Goal: Task Accomplishment & Management: Complete application form

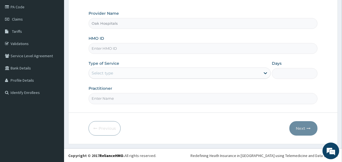
drag, startPoint x: 0, startPoint y: 0, endPoint x: 211, endPoint y: 50, distance: 216.7
type input "WGC/10019/D"
click at [168, 73] on div "Select type" at bounding box center [175, 73] width 172 height 9
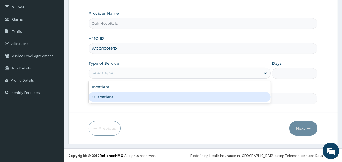
click at [163, 96] on div "Outpatient" at bounding box center [180, 97] width 182 height 10
type input "1"
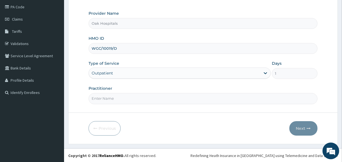
click at [163, 96] on input "Practitioner" at bounding box center [203, 98] width 229 height 11
type input "[PERSON_NAME]"
click at [307, 126] on button "Next" at bounding box center [303, 128] width 28 height 14
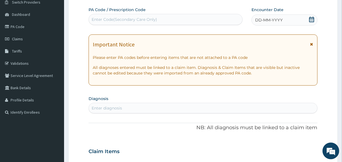
scroll to position [41, 0]
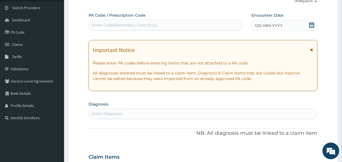
click at [304, 25] on div "DD-MM-YYYY" at bounding box center [285, 25] width 66 height 11
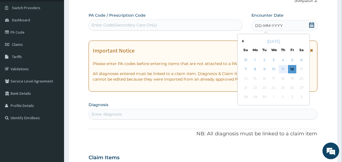
click at [282, 68] on div "11" at bounding box center [283, 69] width 8 height 8
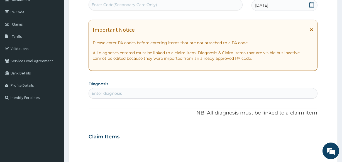
scroll to position [117, 0]
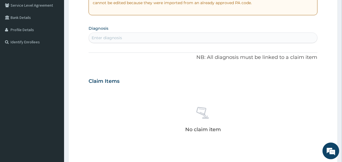
click at [305, 36] on div "Enter diagnosis" at bounding box center [203, 37] width 228 height 9
type input "UPPER RESPI"
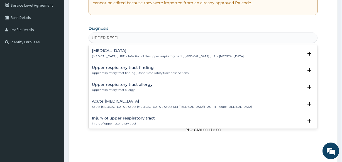
click at [120, 47] on div "[MEDICAL_DATA] [MEDICAL_DATA] , URTI - Infection of the upper respiratory tract…" at bounding box center [203, 55] width 229 height 17
click at [124, 54] on div "[MEDICAL_DATA] [MEDICAL_DATA] , URTI - Infection of the upper respiratory tract…" at bounding box center [168, 54] width 152 height 10
click at [126, 52] on h4 "[MEDICAL_DATA]" at bounding box center [168, 51] width 152 height 4
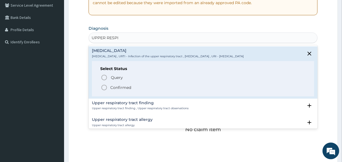
click at [115, 86] on p "Confirmed" at bounding box center [120, 88] width 21 height 6
click at [115, 86] on div "Claim Items" at bounding box center [203, 80] width 229 height 14
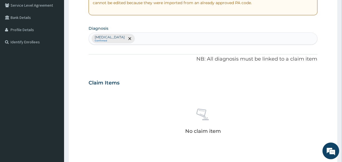
drag, startPoint x: 140, startPoint y: 62, endPoint x: 147, endPoint y: 59, distance: 8.5
click at [142, 62] on p "NB: All diagnosis must be linked to a claim item" at bounding box center [203, 59] width 229 height 7
click at [165, 40] on div "[MEDICAL_DATA] Confirmed" at bounding box center [203, 39] width 228 height 12
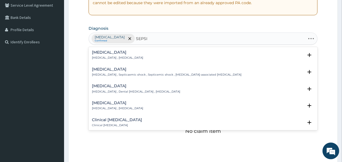
type input "[MEDICAL_DATA]"
click at [98, 55] on div "[MEDICAL_DATA] [MEDICAL_DATA] , [MEDICAL_DATA]" at bounding box center [117, 55] width 51 height 10
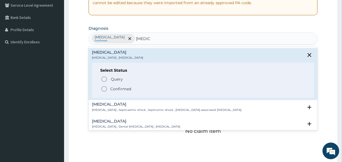
click at [114, 91] on p "Confirmed" at bounding box center [120, 89] width 21 height 6
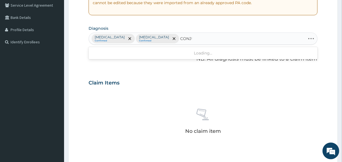
type input "CONJUN"
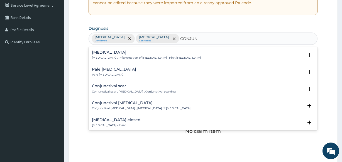
click at [123, 56] on p "[MEDICAL_DATA] , Inflammation of [MEDICAL_DATA] , Pink [MEDICAL_DATA]" at bounding box center [146, 58] width 109 height 4
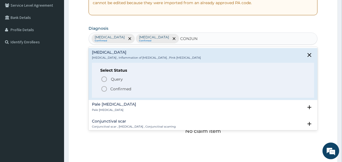
click at [123, 88] on p "Confirmed" at bounding box center [120, 89] width 21 height 6
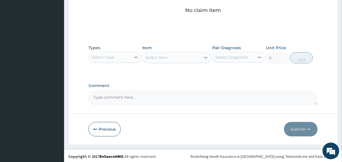
scroll to position [239, 0]
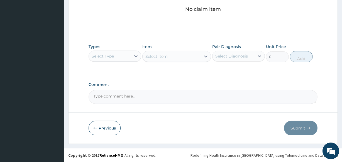
click at [128, 58] on div "Select Type" at bounding box center [110, 56] width 42 height 9
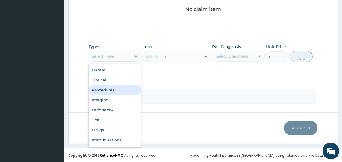
click at [128, 92] on div "Procedures" at bounding box center [115, 90] width 53 height 10
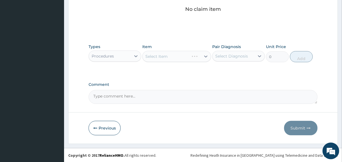
click at [229, 59] on div "Select Diagnosis" at bounding box center [231, 56] width 33 height 6
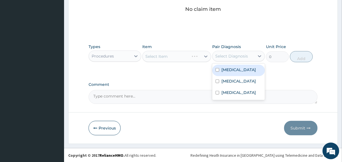
click at [225, 70] on label "[MEDICAL_DATA]" at bounding box center [238, 70] width 35 height 6
checkbox input "true"
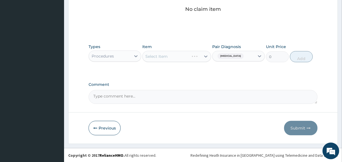
click at [187, 57] on div "Select Item" at bounding box center [176, 56] width 69 height 11
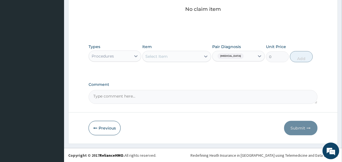
click at [175, 56] on div "Select Item" at bounding box center [172, 56] width 58 height 9
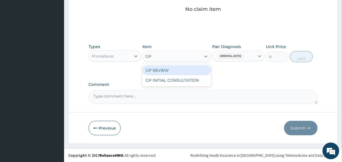
type input "GP"
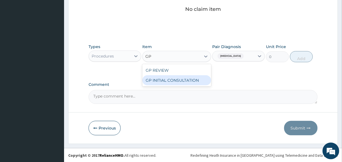
click at [184, 79] on div "GP INITIAL CONSULTATION" at bounding box center [176, 81] width 69 height 10
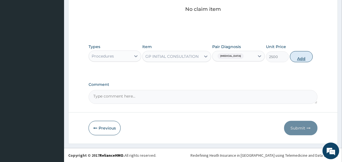
click at [301, 52] on button "Add" at bounding box center [301, 56] width 23 height 11
type input "0"
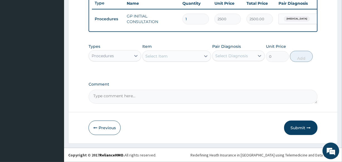
scroll to position [216, 0]
click at [156, 56] on div "Select Item" at bounding box center [156, 56] width 22 height 6
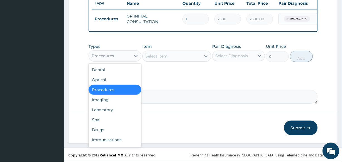
click at [123, 54] on div "Procedures" at bounding box center [110, 56] width 42 height 9
click at [131, 128] on div "Drugs" at bounding box center [115, 130] width 53 height 10
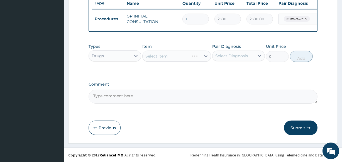
click at [234, 56] on div "Select Diagnosis" at bounding box center [231, 56] width 33 height 6
click at [228, 56] on div "Select Diagnosis" at bounding box center [231, 56] width 33 height 6
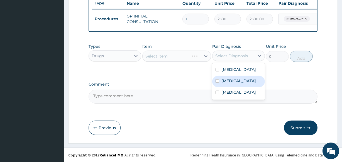
click at [231, 84] on label "[MEDICAL_DATA]" at bounding box center [238, 81] width 35 height 6
click at [219, 87] on div "[MEDICAL_DATA]" at bounding box center [238, 81] width 53 height 11
checkbox input "true"
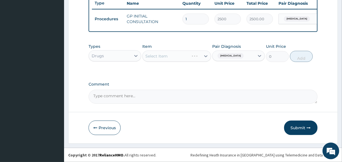
click at [193, 51] on div "Select Item" at bounding box center [176, 56] width 69 height 11
click at [190, 59] on div "Select Item" at bounding box center [172, 56] width 58 height 9
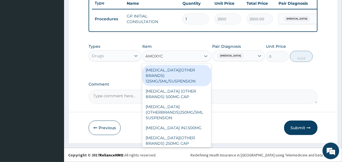
type input "AMOXYCI"
click at [183, 75] on div "[MEDICAL_DATA](OTHER BRANDS) 125MG/5ML/SUSPENSION" at bounding box center [176, 75] width 69 height 21
type input "1050"
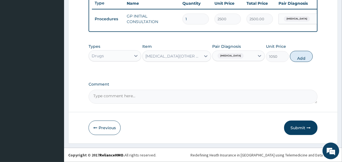
click at [194, 58] on div "[MEDICAL_DATA](OTHER BRANDS) 125MG/5ML/SUSPENSION" at bounding box center [173, 56] width 56 height 6
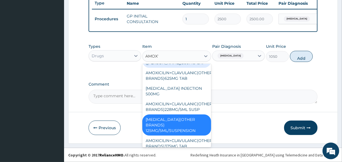
scroll to position [0, 0]
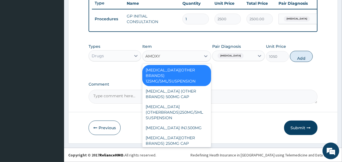
type input "AMOXYC"
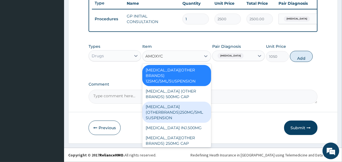
click at [182, 115] on div "[MEDICAL_DATA] (OTHERBRANDS)250MG/5ML SUSPENSION" at bounding box center [176, 112] width 69 height 21
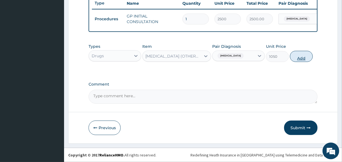
click at [301, 56] on button "Add" at bounding box center [301, 56] width 23 height 11
type input "0"
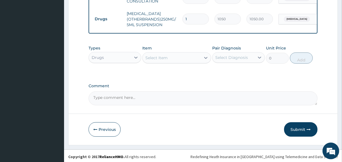
scroll to position [238, 0]
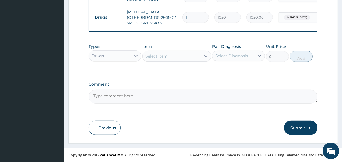
click at [180, 57] on div "Select Item" at bounding box center [172, 56] width 58 height 9
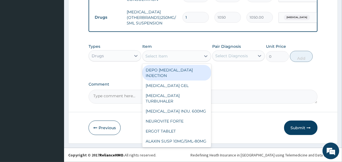
type input "C"
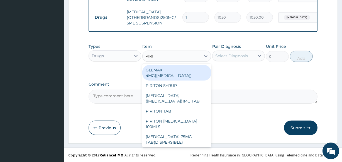
type input "PIRIT"
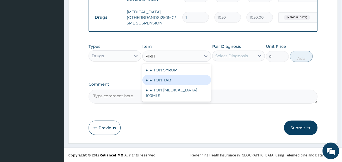
click at [180, 78] on div "PIRITON TAB" at bounding box center [176, 80] width 69 height 10
type input "14"
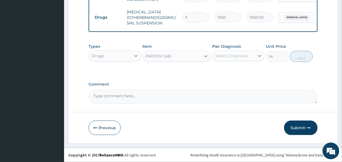
click at [220, 55] on div "Select Diagnosis" at bounding box center [231, 56] width 33 height 6
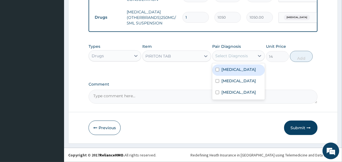
click at [228, 71] on label "[MEDICAL_DATA]" at bounding box center [238, 70] width 35 height 6
checkbox input "true"
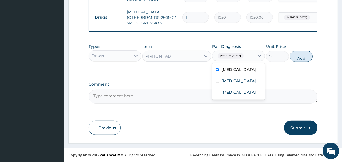
click at [306, 57] on button "Add" at bounding box center [301, 56] width 23 height 11
type input "0"
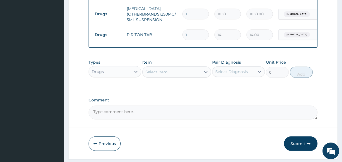
type input "0.00"
type input "3"
type input "42.00"
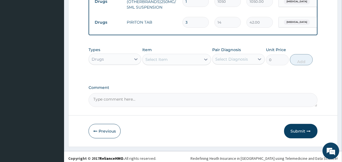
scroll to position [258, 0]
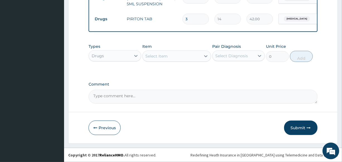
type input "3"
click at [176, 60] on div "Select Item" at bounding box center [172, 56] width 58 height 9
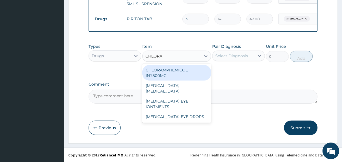
type input "CHLORAM"
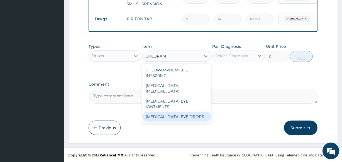
click at [181, 121] on div "[MEDICAL_DATA] EYE DROPS" at bounding box center [176, 117] width 69 height 10
type input "350"
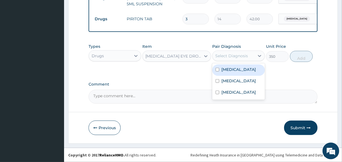
click at [226, 56] on div "Select Diagnosis" at bounding box center [231, 56] width 33 height 6
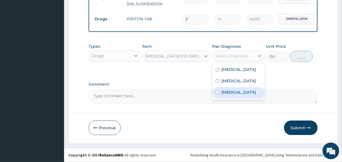
click at [223, 95] on label "[MEDICAL_DATA]" at bounding box center [238, 93] width 35 height 6
checkbox input "true"
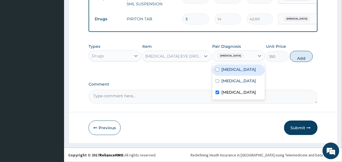
click at [295, 57] on button "Add" at bounding box center [301, 56] width 23 height 11
type input "0"
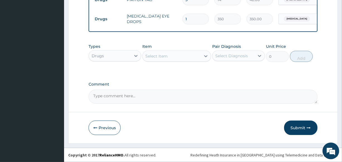
scroll to position [277, 0]
click at [297, 129] on button "Submit" at bounding box center [300, 128] width 33 height 14
